Goal: Use online tool/utility: Utilize a website feature to perform a specific function

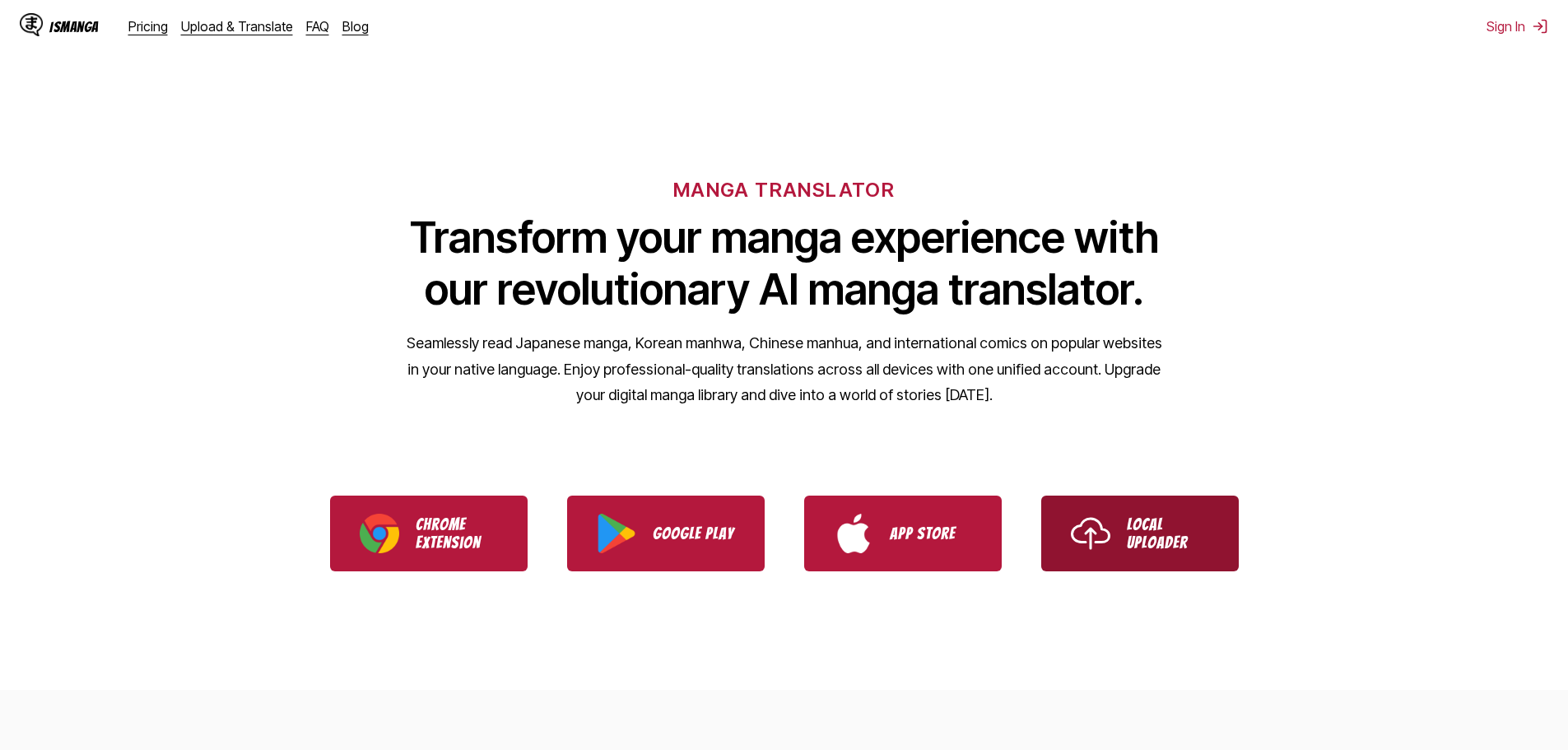
click at [1206, 543] on p "Local Uploader" at bounding box center [1169, 533] width 83 height 37
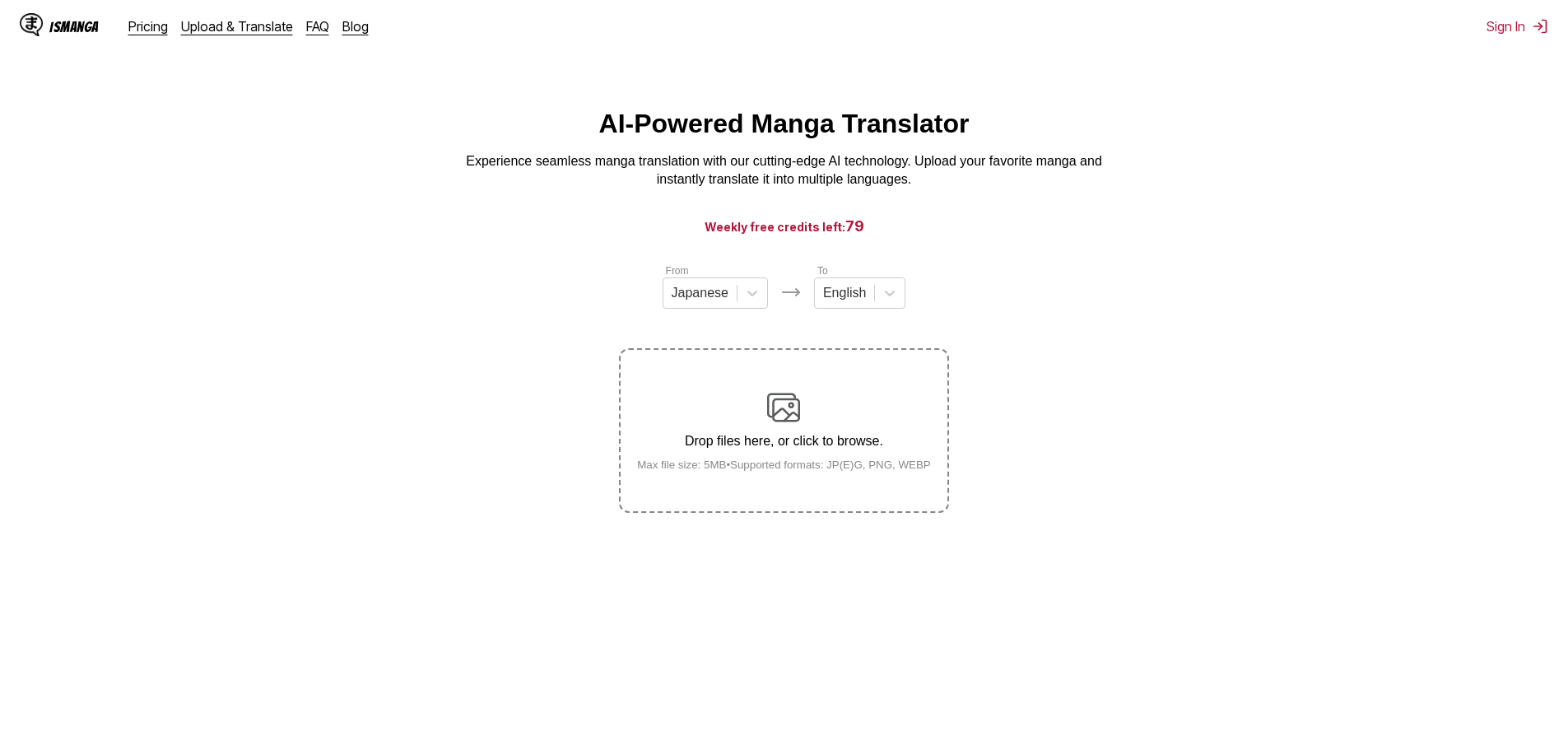
click at [832, 462] on div "Drop files here, or click to browse. Max file size: 5MB • Supported formats: JP…" at bounding box center [784, 430] width 321 height 80
click at [0, 0] on input "Drop files here, or click to browse. Max file size: 5MB • Supported formats: JP…" at bounding box center [0, 0] width 0 height 0
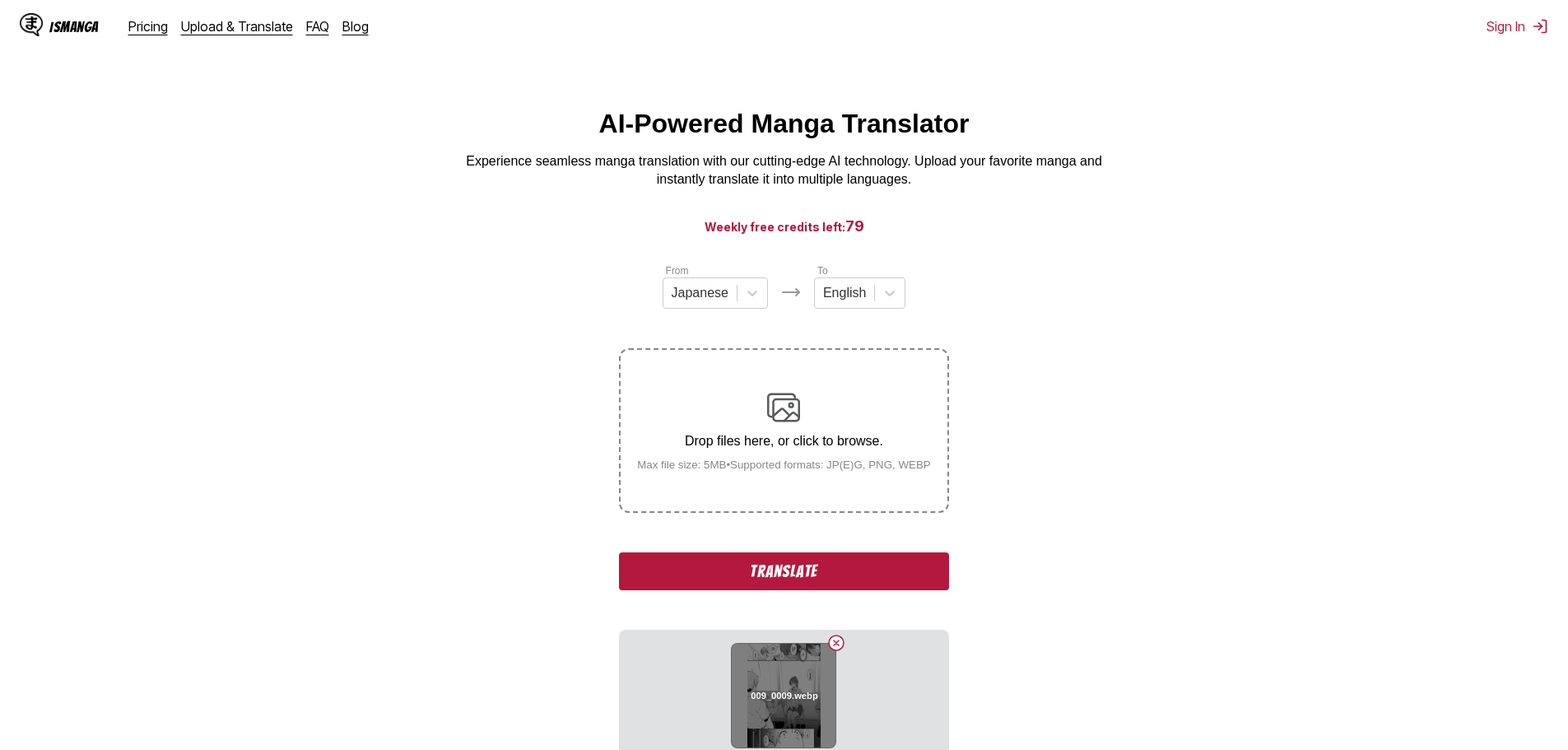
click at [835, 651] on button "Delete image" at bounding box center [835, 643] width 20 height 20
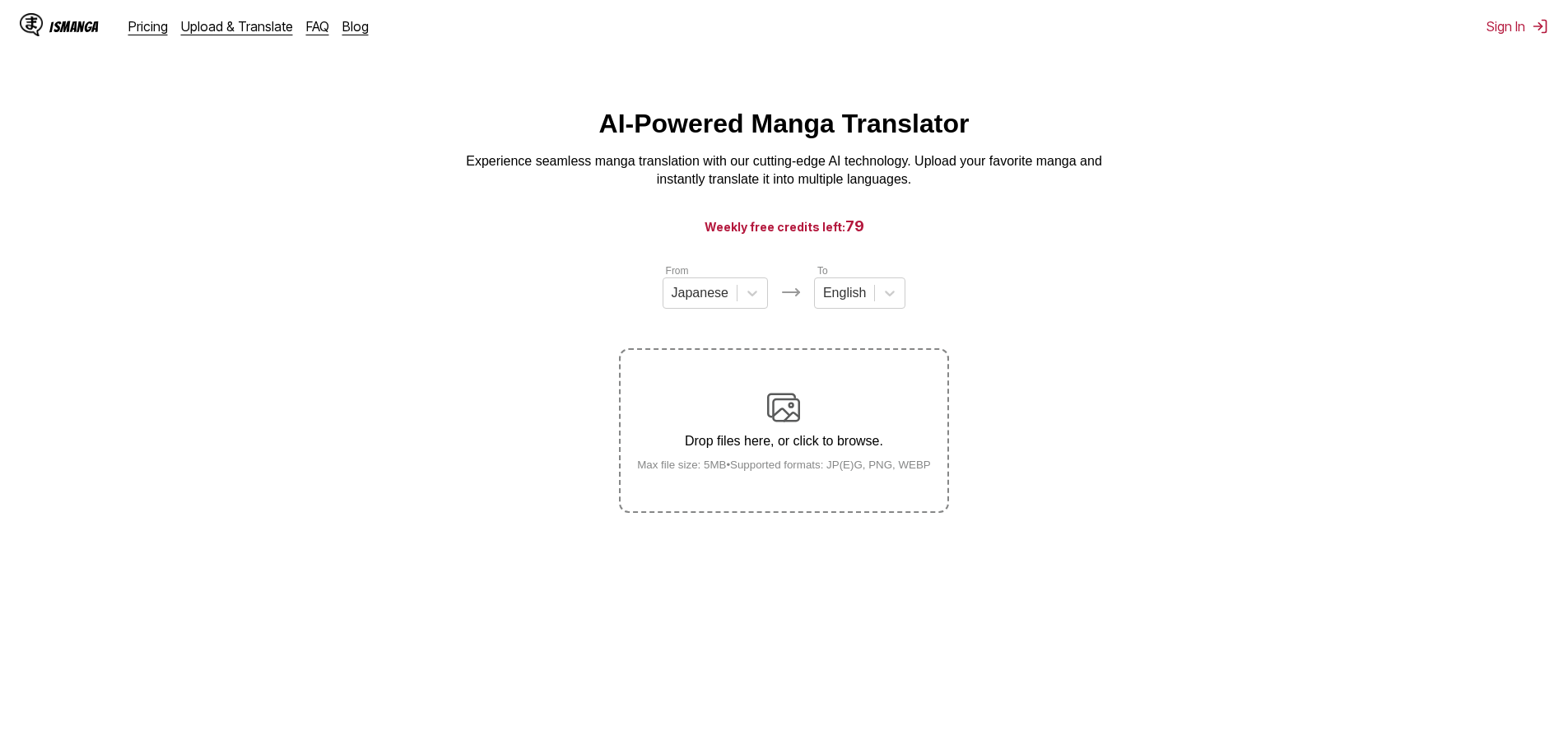
click at [793, 463] on div "Drop files here, or click to browse. Max file size: 5MB • Supported formats: JP…" at bounding box center [784, 430] width 321 height 80
click at [0, 0] on input "Drop files here, or click to browse. Max file size: 5MB • Supported formats: JP…" at bounding box center [0, 0] width 0 height 0
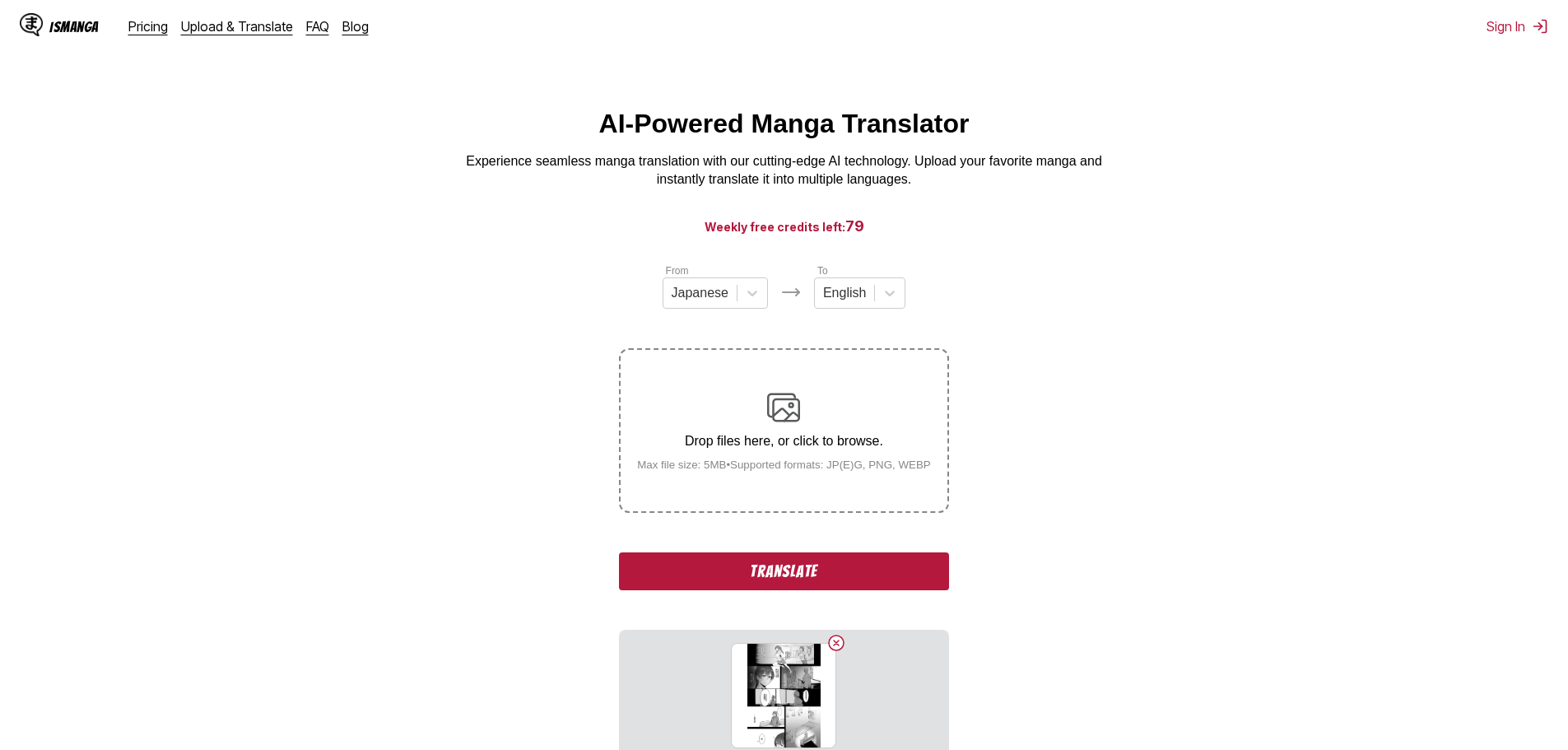
click at [809, 580] on button "Translate" at bounding box center [784, 571] width 329 height 38
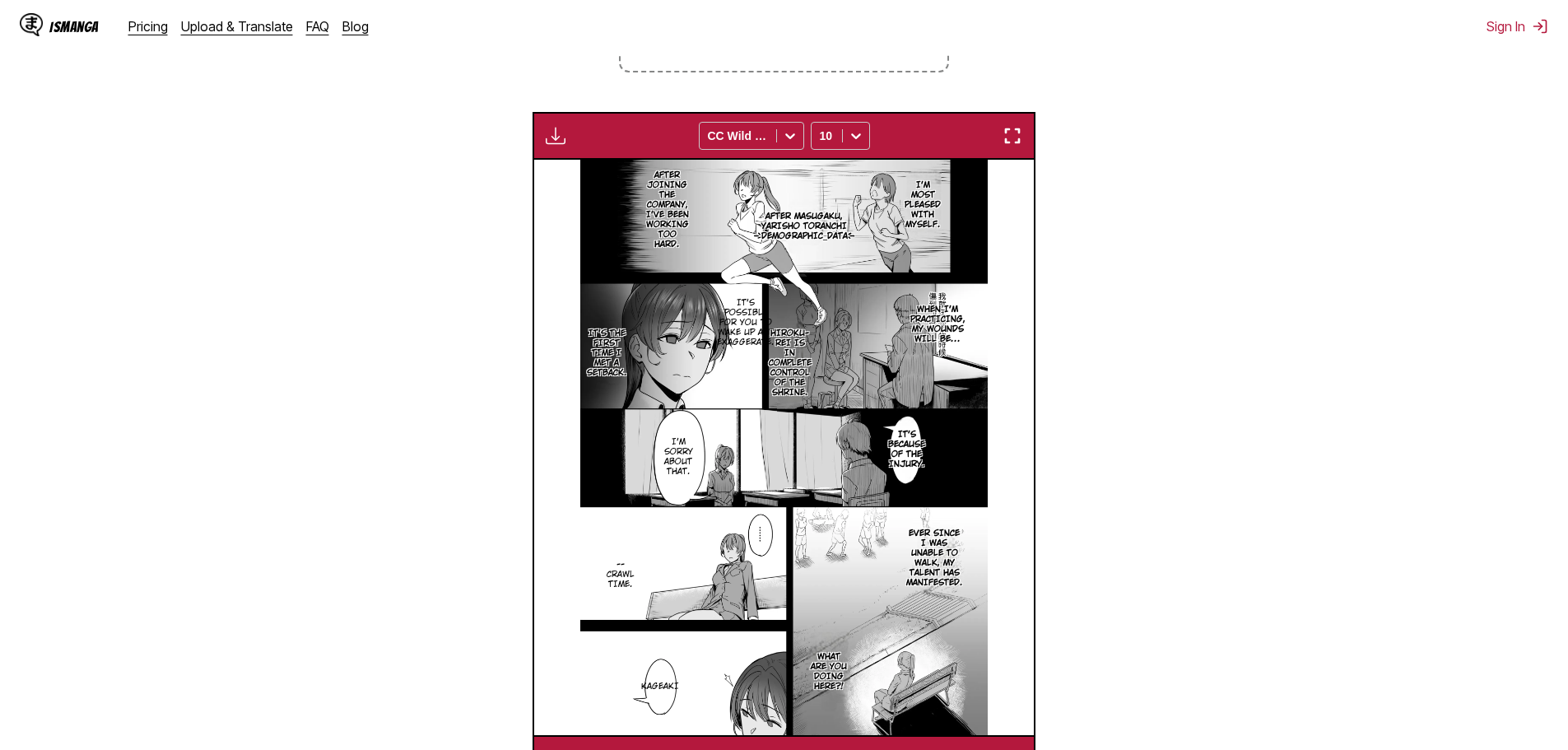
scroll to position [523, 0]
